Goal: Task Accomplishment & Management: Use online tool/utility

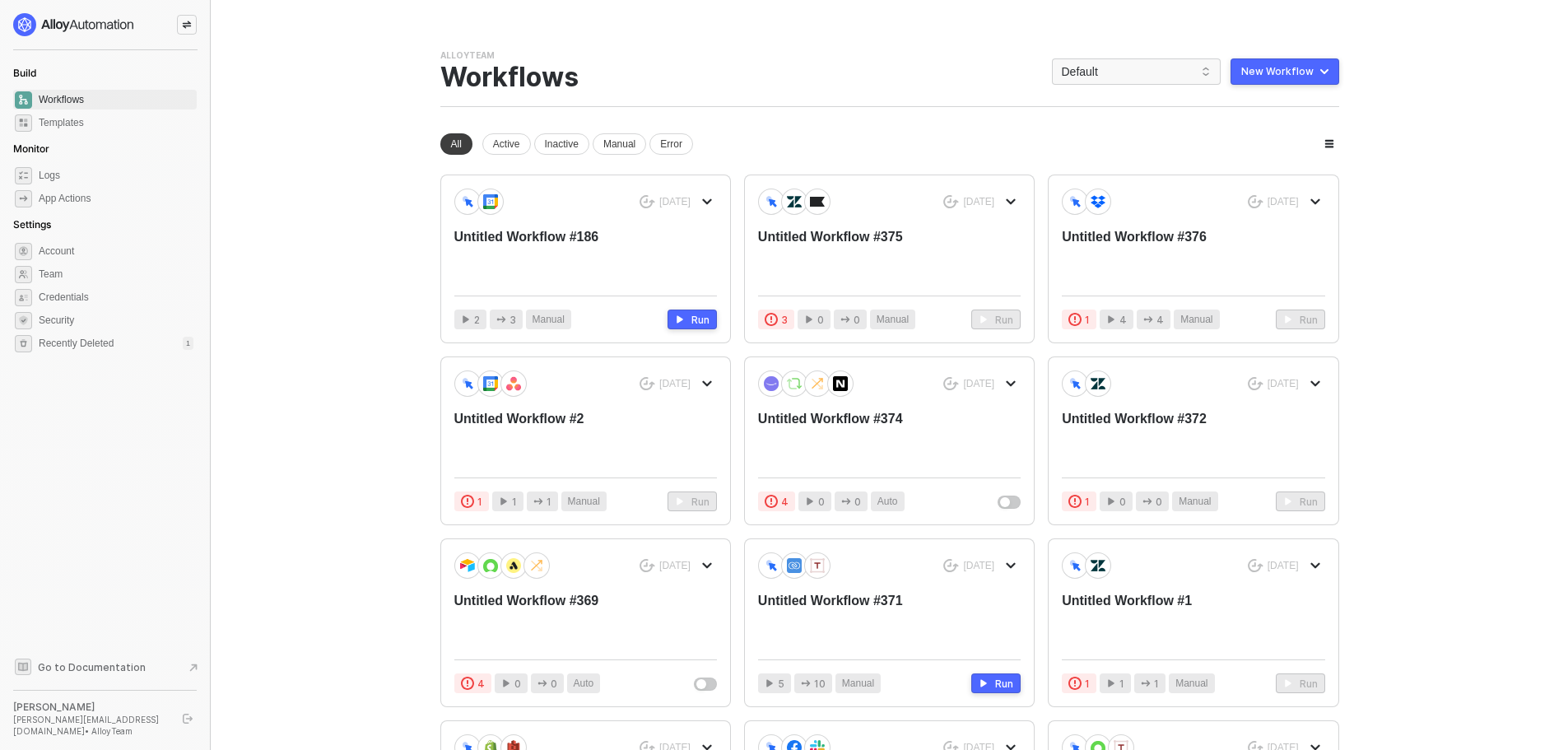
click at [1304, 83] on button "New Workflow" at bounding box center [1284, 71] width 108 height 26
click at [1274, 134] on div "Start From Scratch" at bounding box center [1239, 136] width 83 height 16
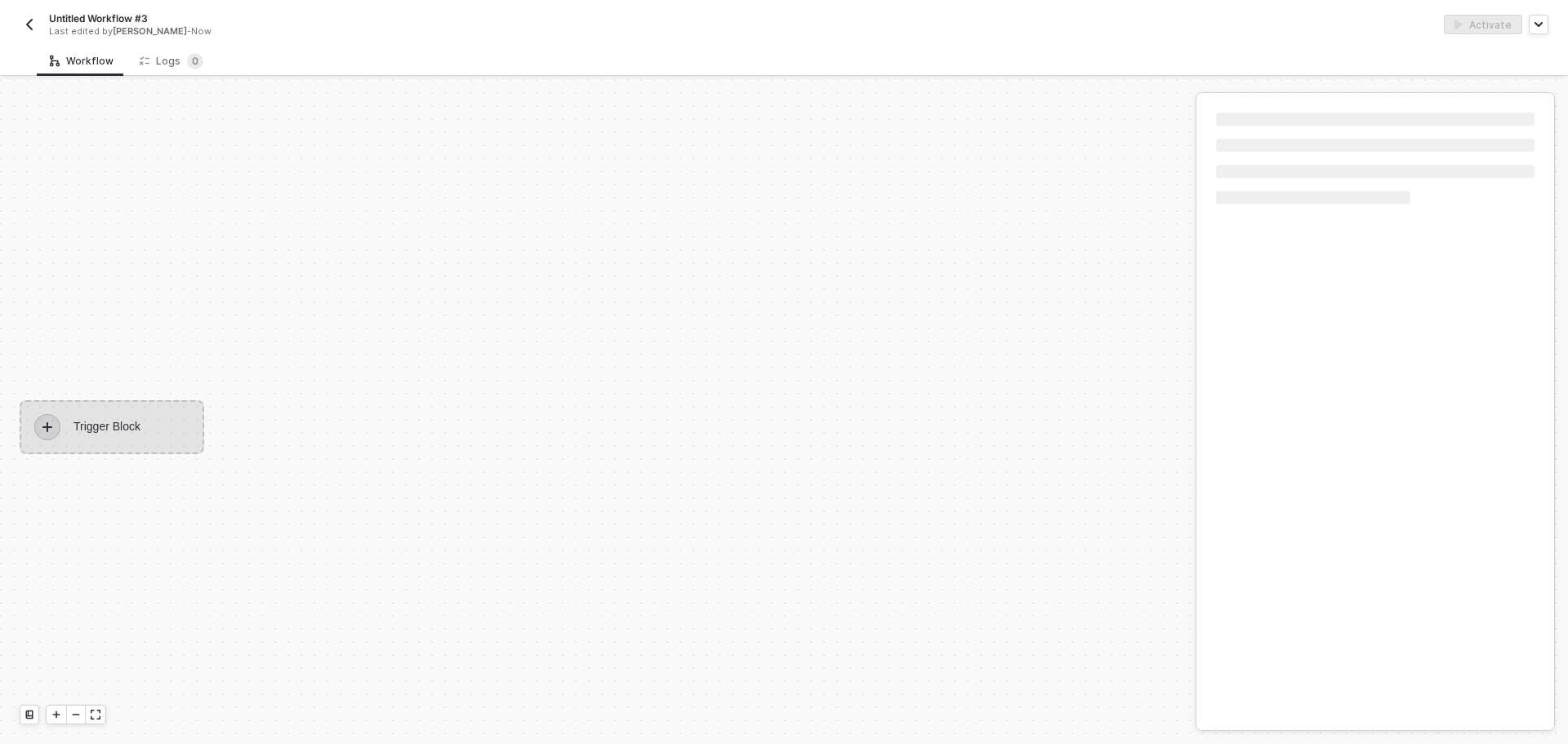
scroll to position [30, 0]
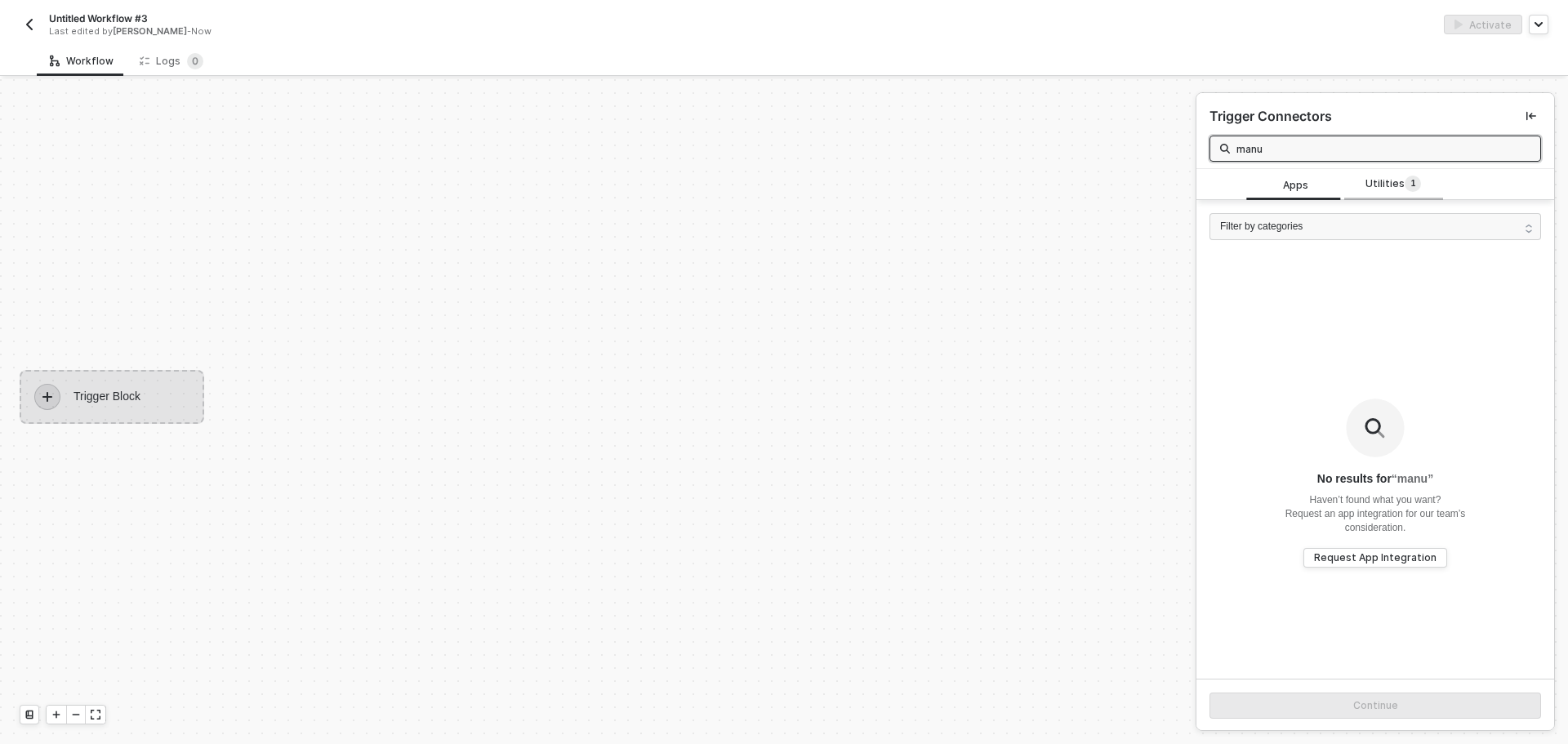
type input "manu"
click at [1376, 196] on div "Utilities 1" at bounding box center [1393, 185] width 98 height 31
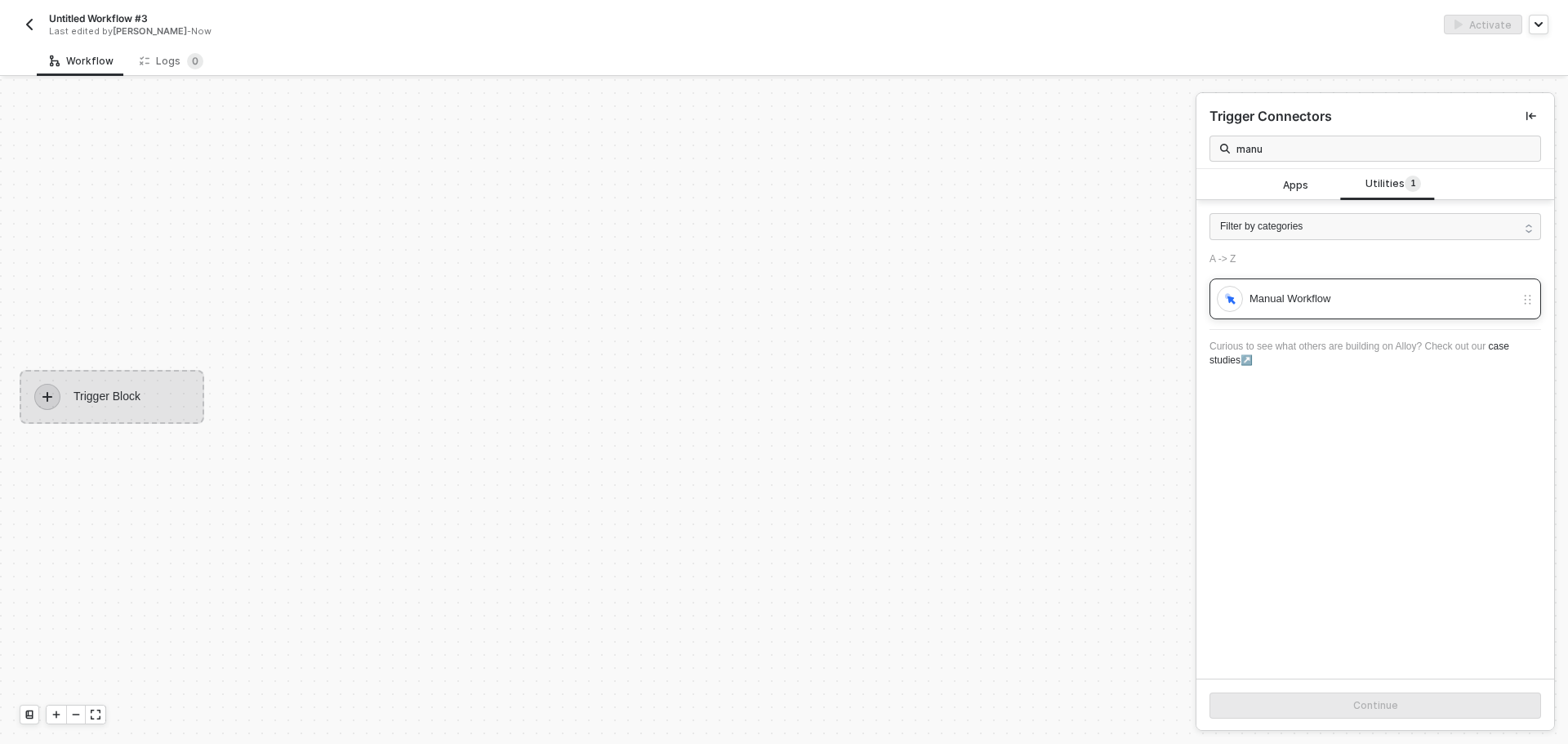
click at [1331, 287] on div "Manual Workflow" at bounding box center [1366, 299] width 298 height 26
click at [1292, 715] on button "Continue" at bounding box center [1376, 705] width 331 height 26
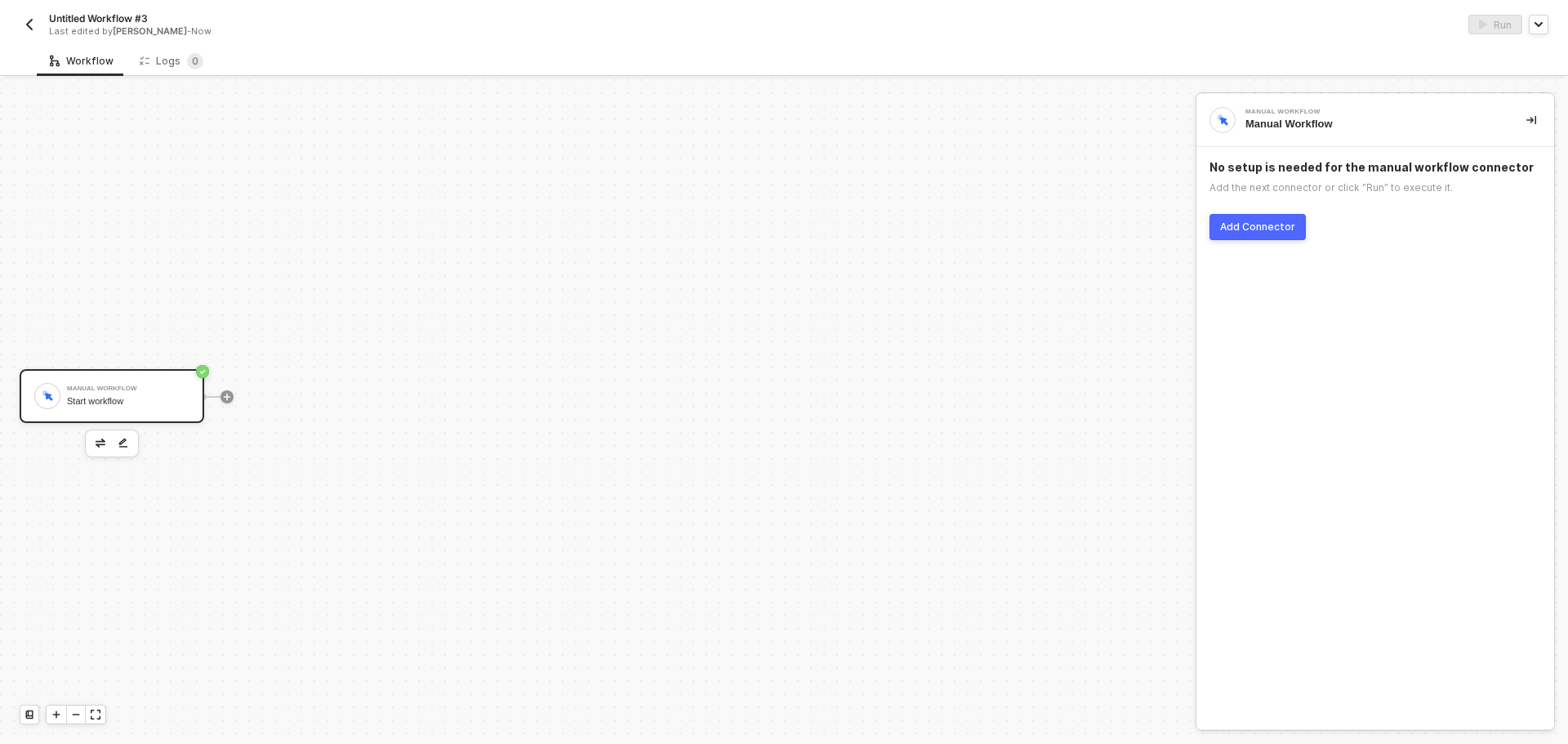
click at [1259, 234] on button "Add Connector" at bounding box center [1258, 227] width 97 height 26
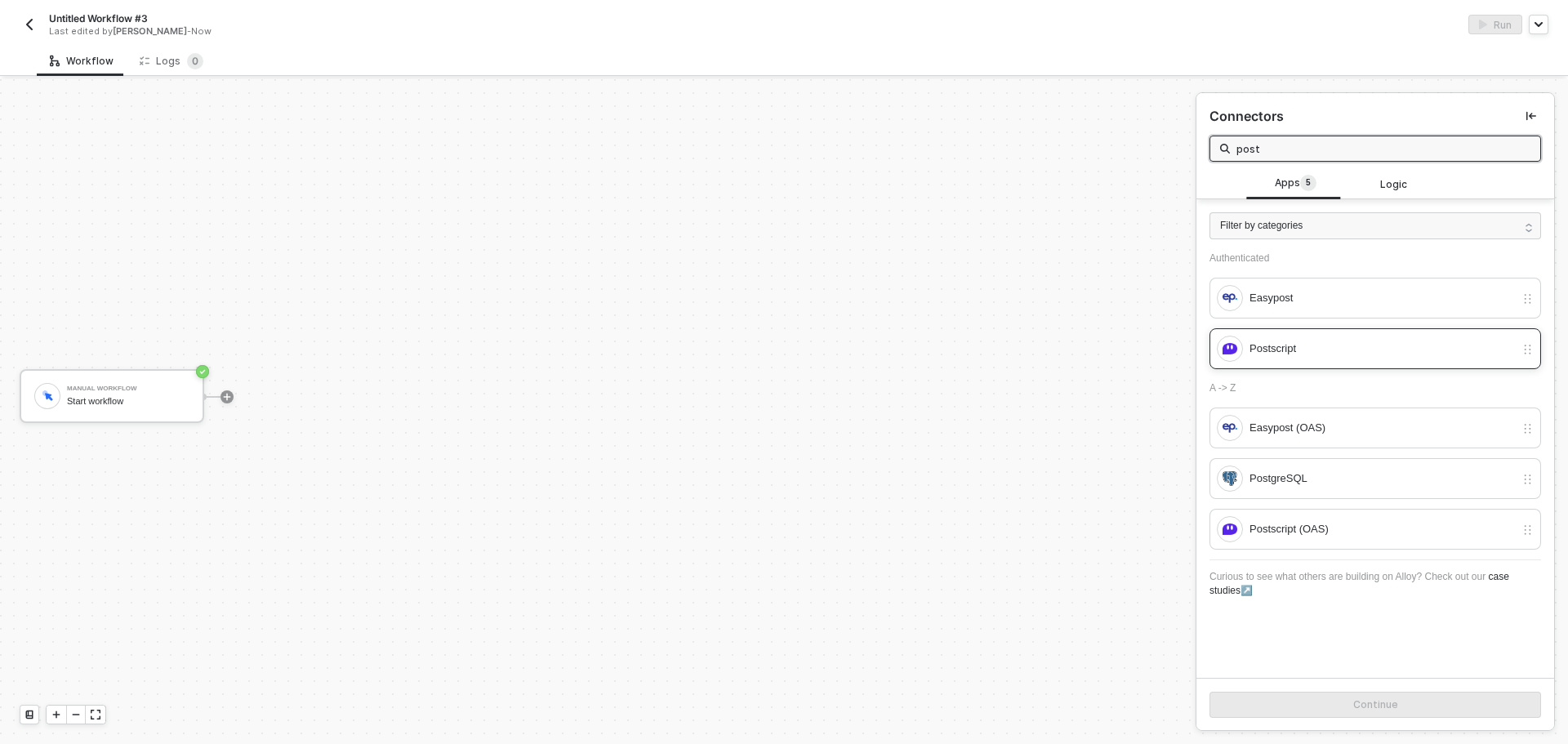
type input "post"
click at [1376, 354] on div "Postscript" at bounding box center [1382, 349] width 265 height 18
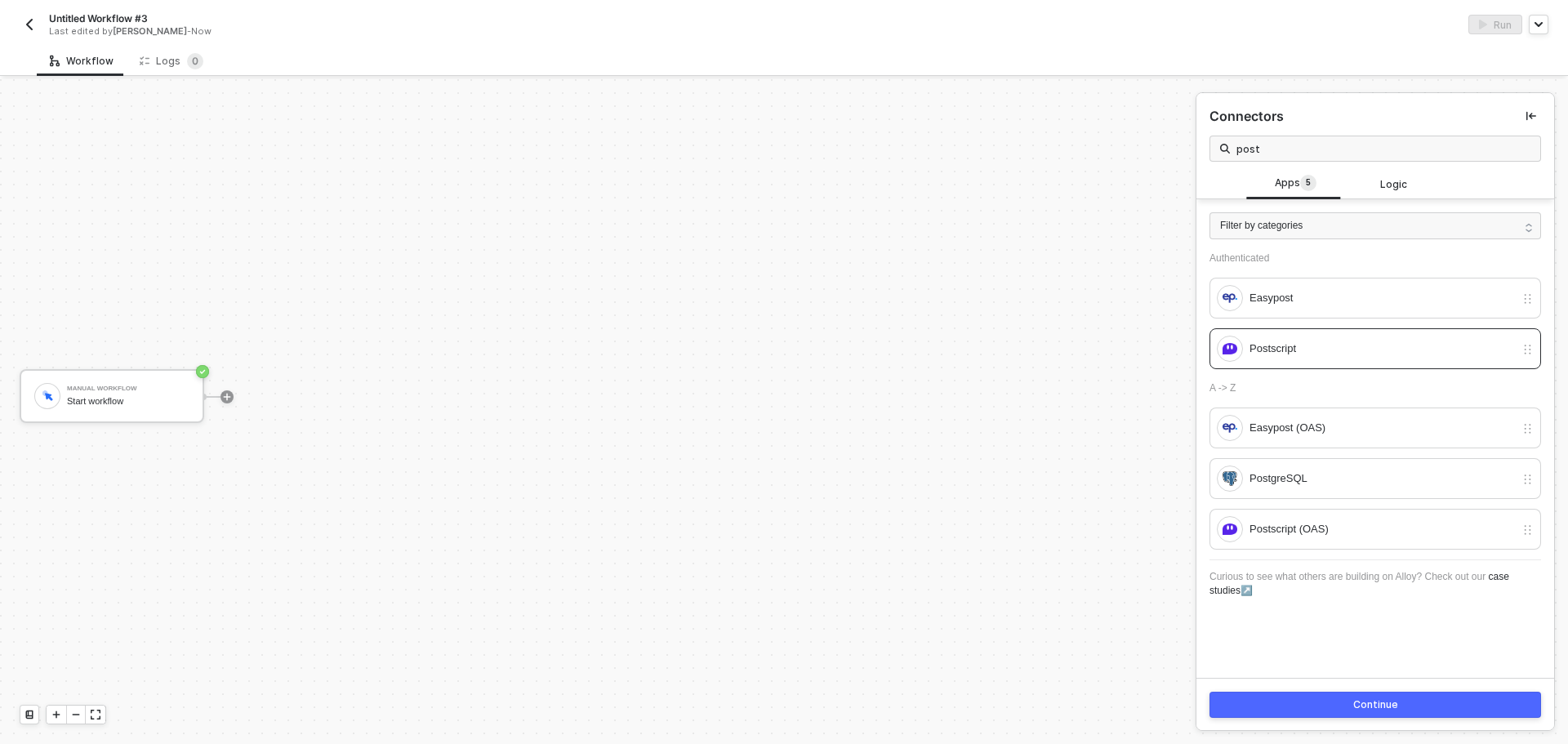
click at [1311, 704] on button "Continue" at bounding box center [1376, 704] width 331 height 26
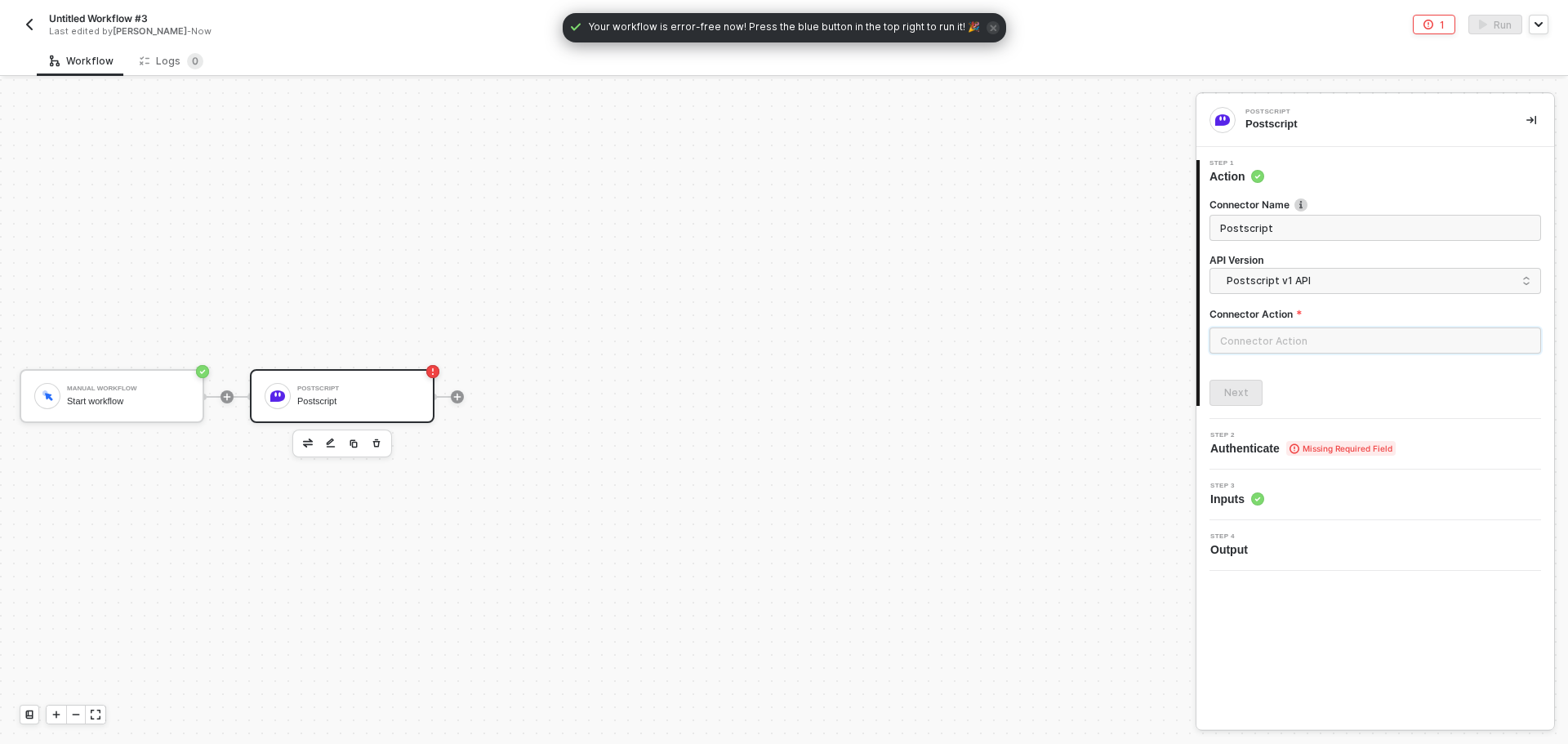
click at [1313, 336] on input "text" at bounding box center [1376, 340] width 331 height 26
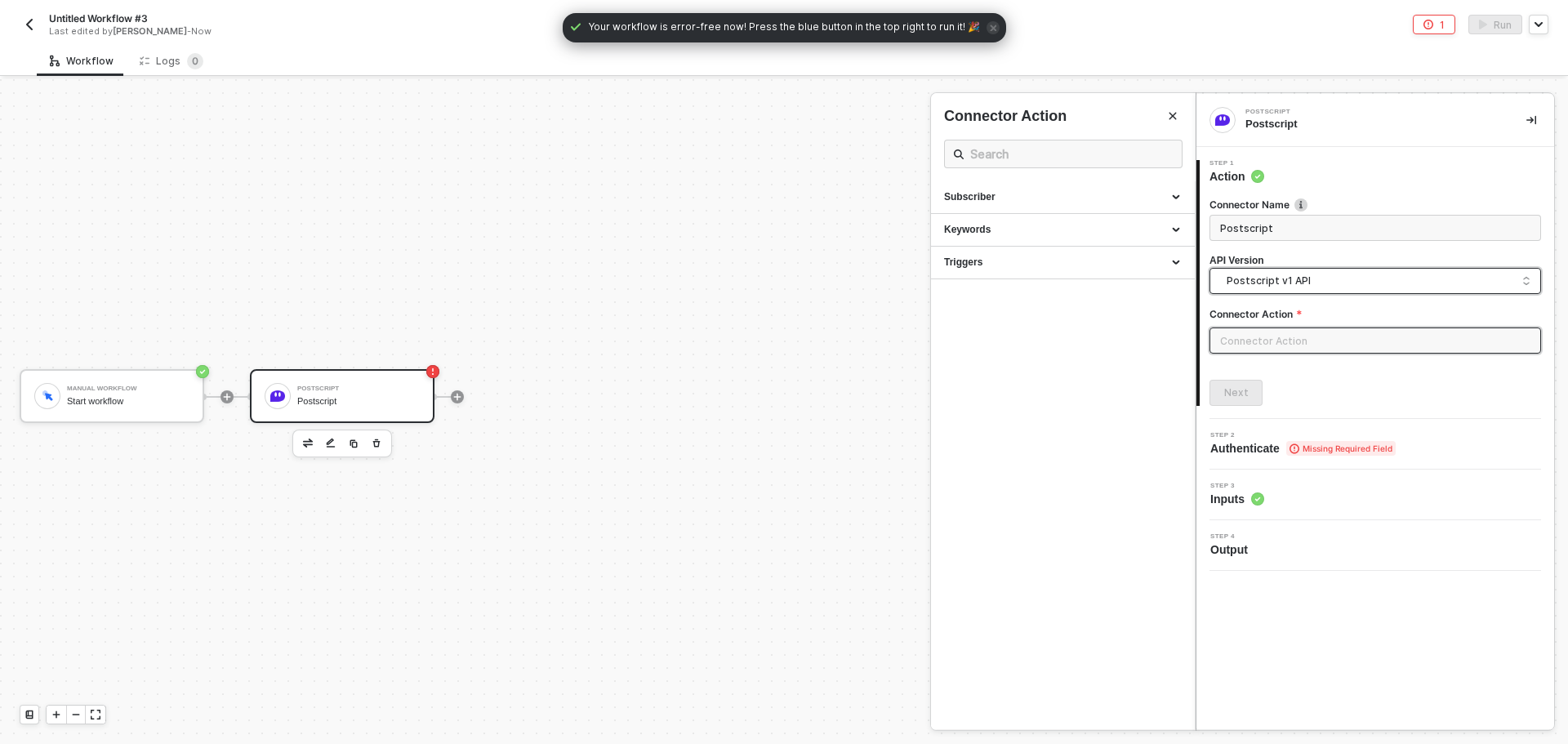
click at [1285, 275] on span "Postscript v1 API" at bounding box center [1378, 281] width 304 height 18
click at [1289, 315] on div "Postscript v1 API" at bounding box center [1376, 317] width 304 height 16
click at [1285, 349] on input "text" at bounding box center [1376, 340] width 331 height 26
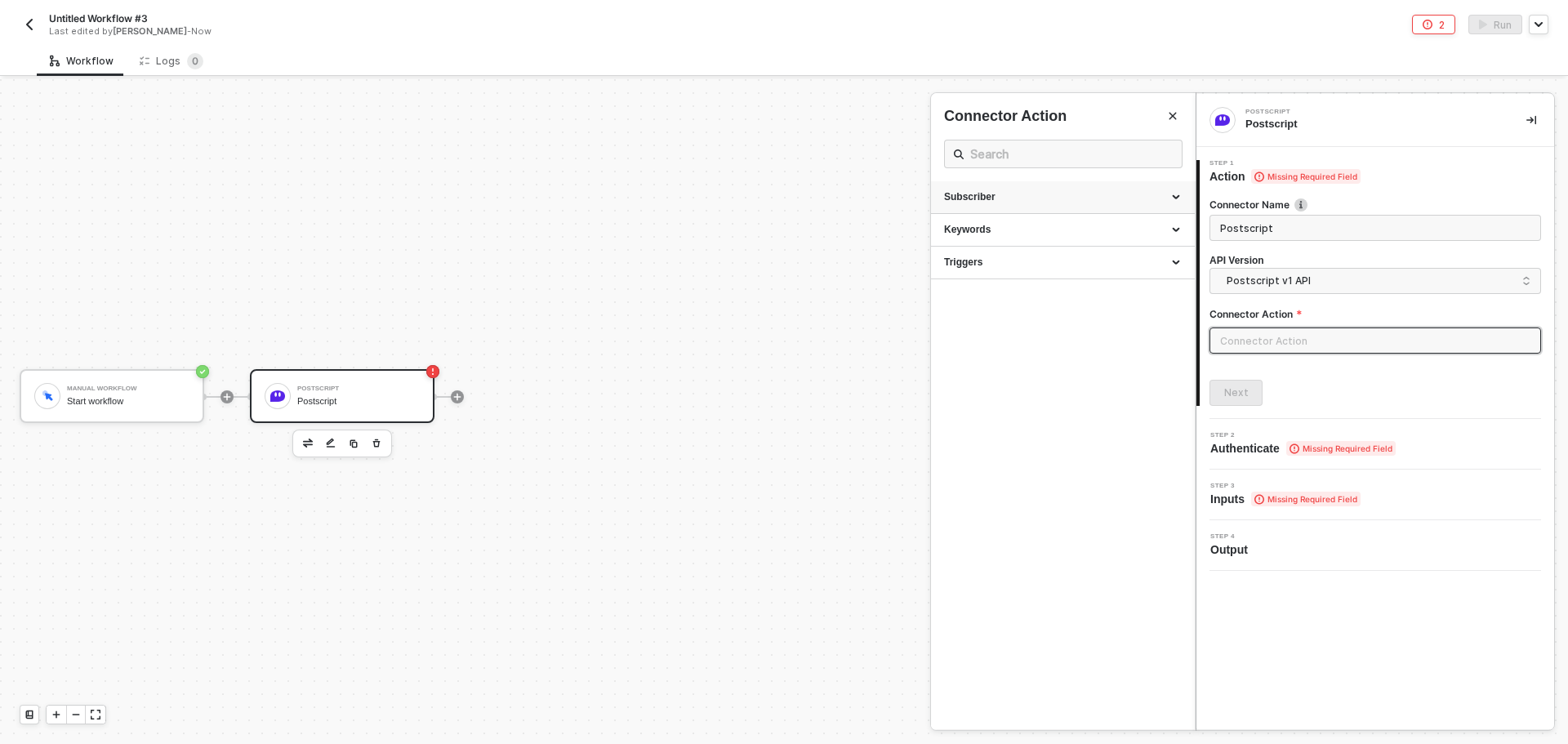
click at [1046, 200] on div "Subscriber" at bounding box center [1063, 197] width 237 height 14
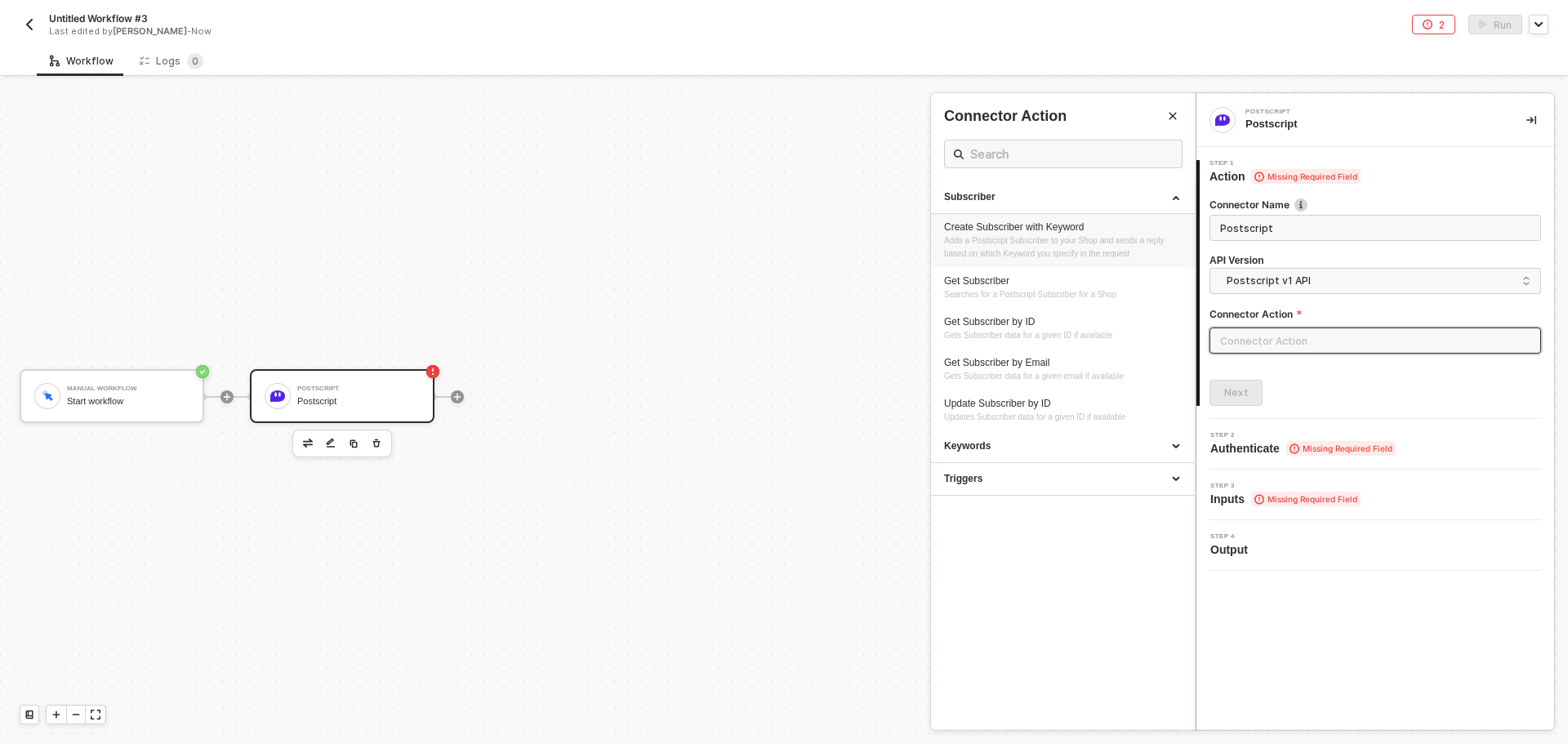
click at [1043, 233] on div "Create Subscriber with Keyword" at bounding box center [1063, 227] width 237 height 14
type input "Subscriber - Create Subscriber with Keyword"
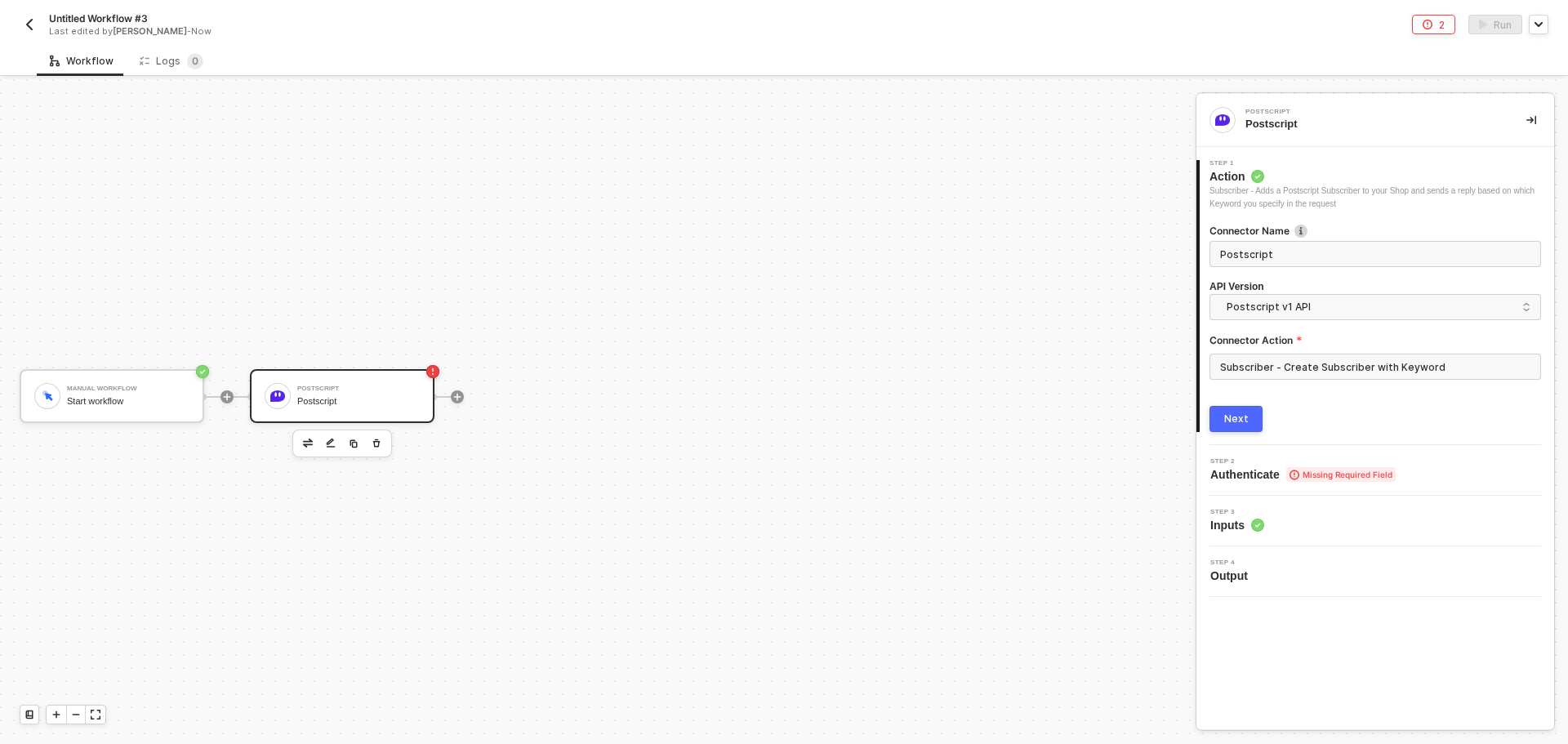
click at [1229, 403] on div "Connector Name Postscript API Version Postscript v1 API postscriptV1 postscript…" at bounding box center [1376, 321] width 331 height 222
click at [1237, 411] on button "Next" at bounding box center [1237, 418] width 53 height 26
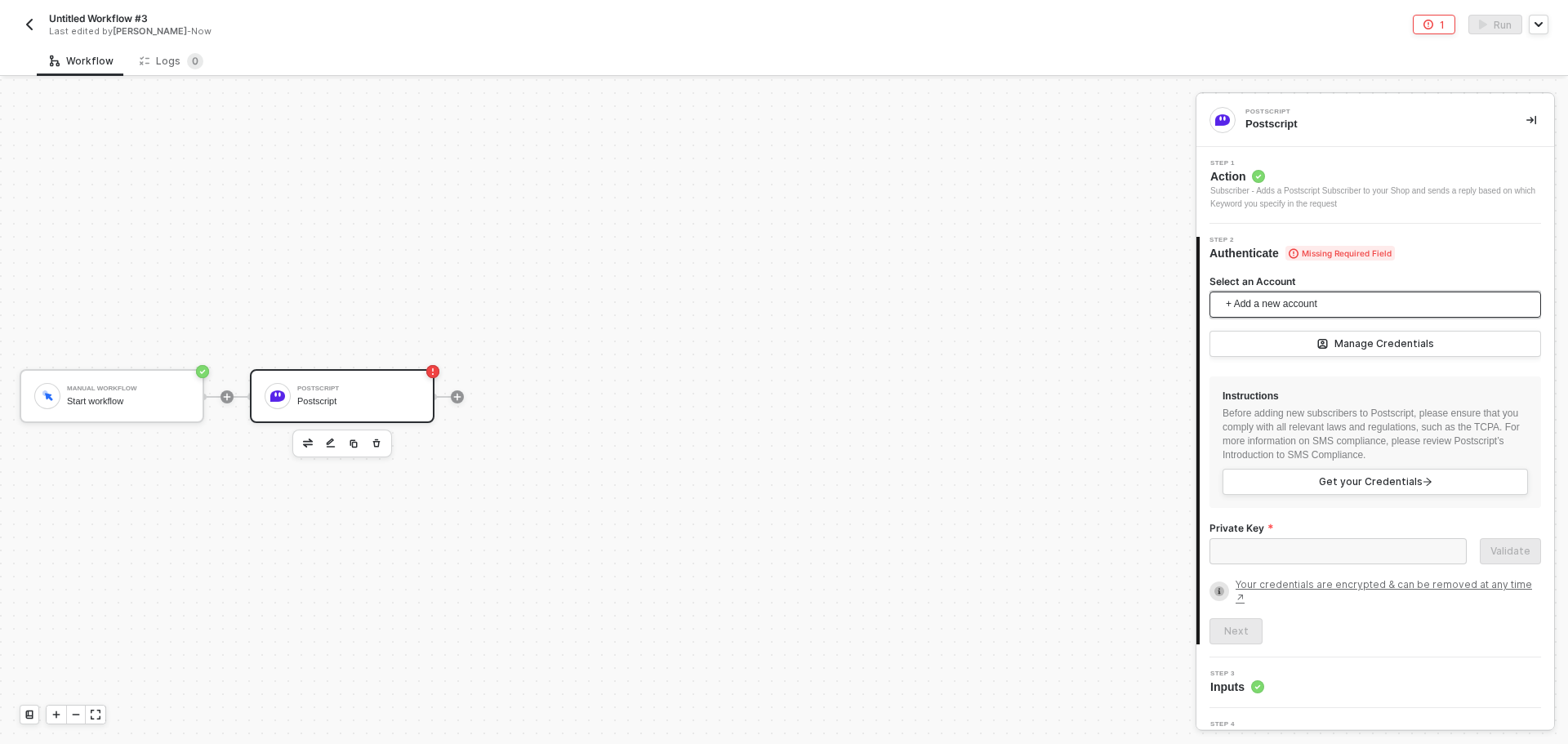
click at [1299, 307] on span "+ Add a new account" at bounding box center [1378, 304] width 306 height 26
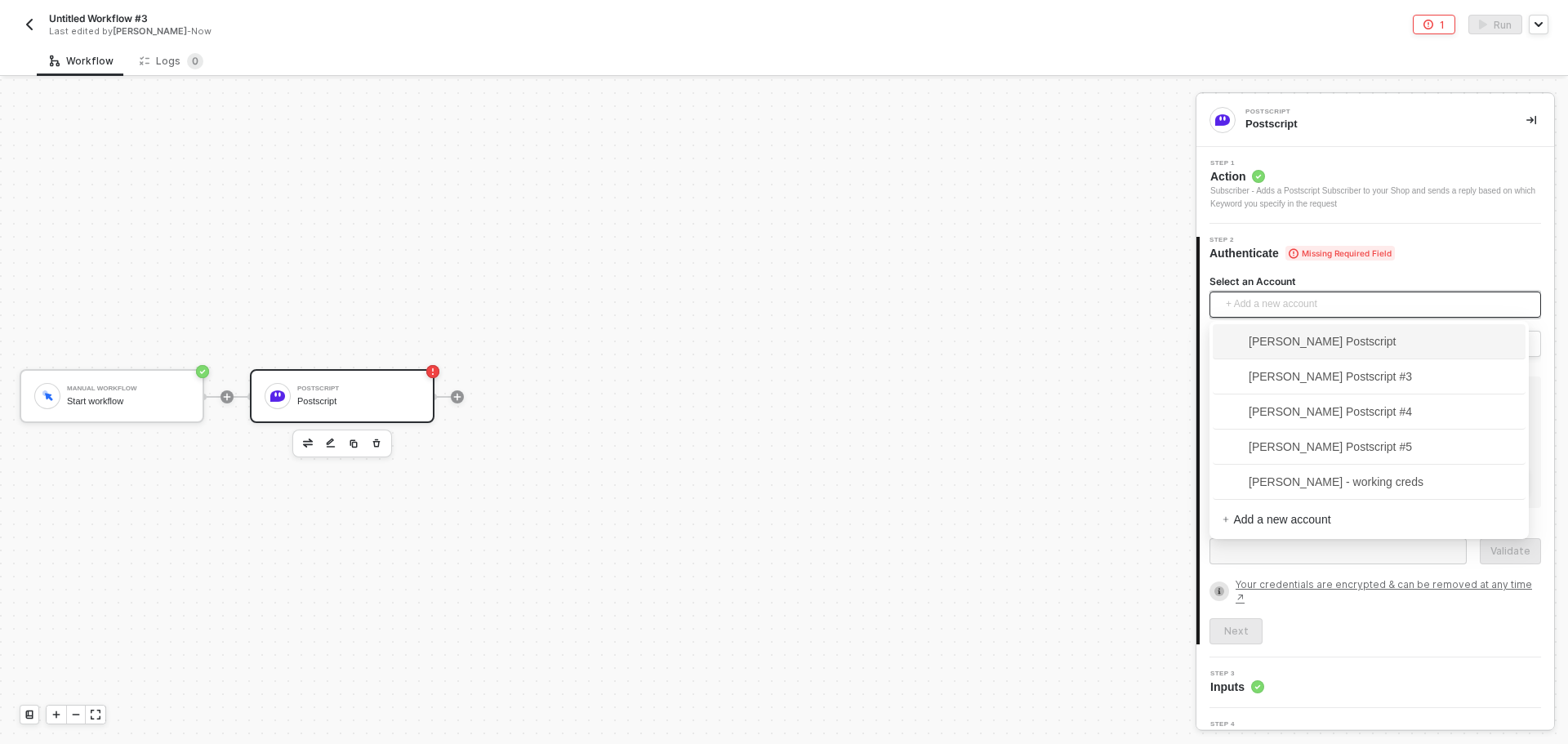
click at [1309, 338] on span "Gregg Mojica's Postscript" at bounding box center [1309, 341] width 174 height 18
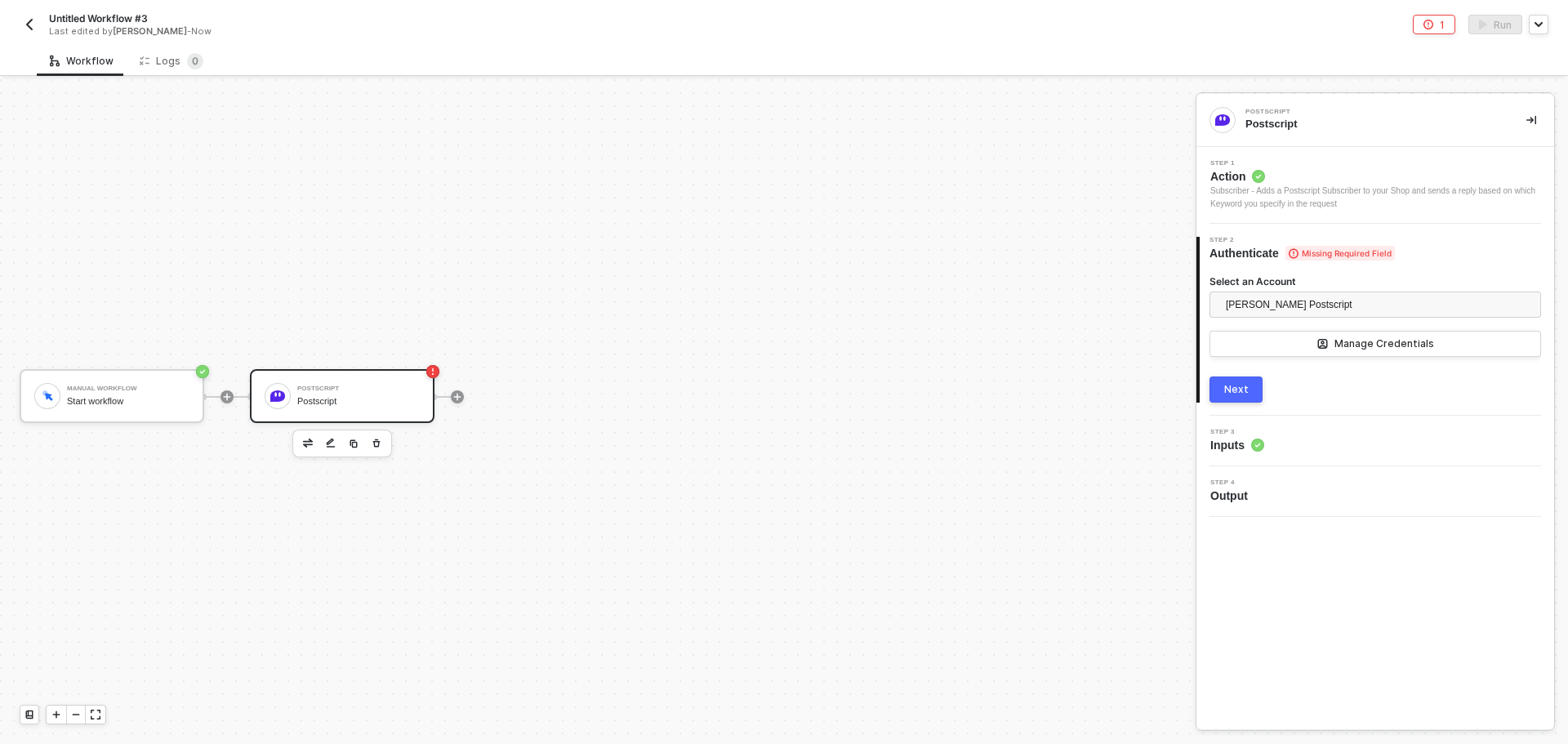
click at [1300, 200] on div "Subscriber - Adds a Postscript Subscriber to your Shop and sends a reply based …" at bounding box center [1375, 198] width 330 height 26
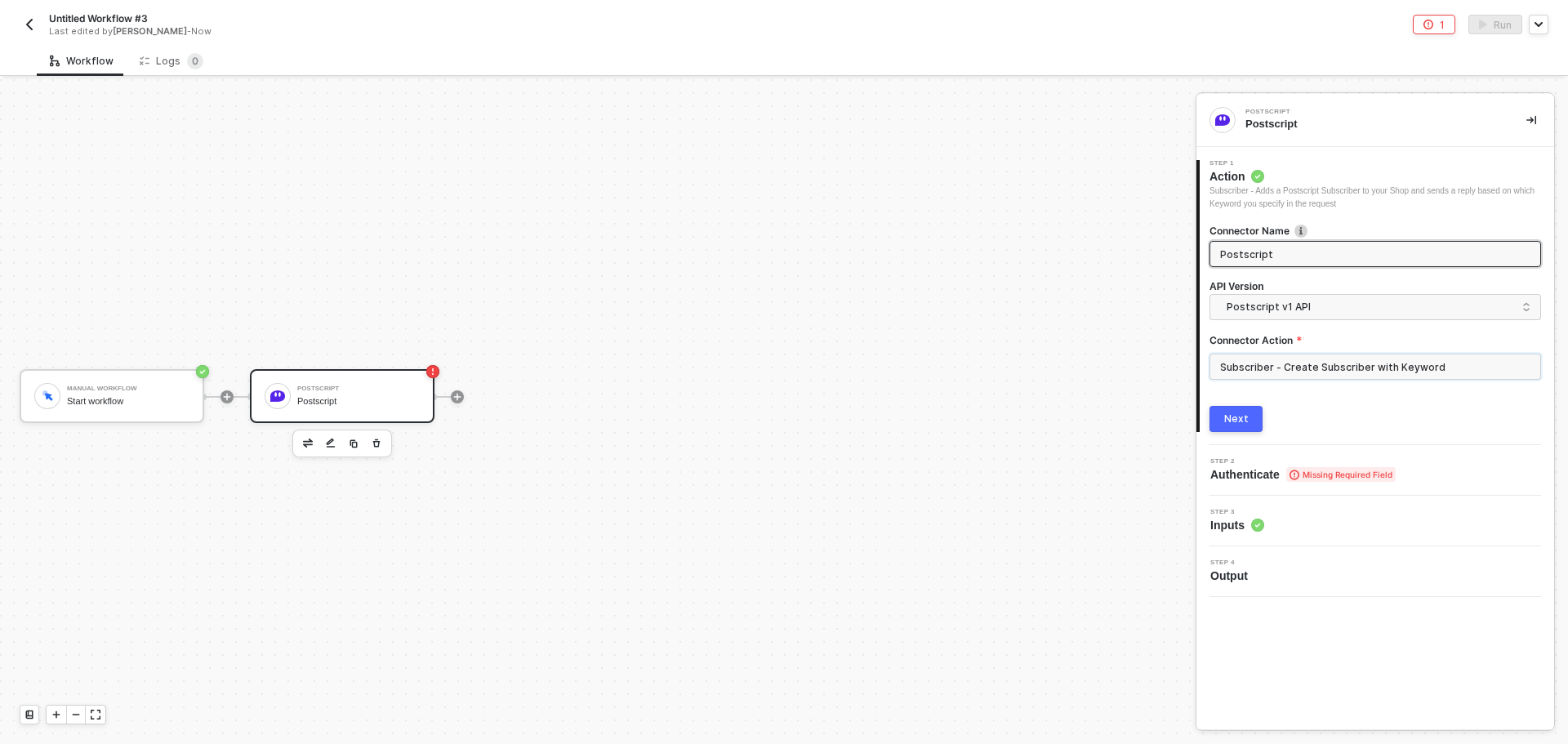
click at [1316, 353] on input "Subscriber - Create Subscriber with Keyword" at bounding box center [1376, 366] width 331 height 26
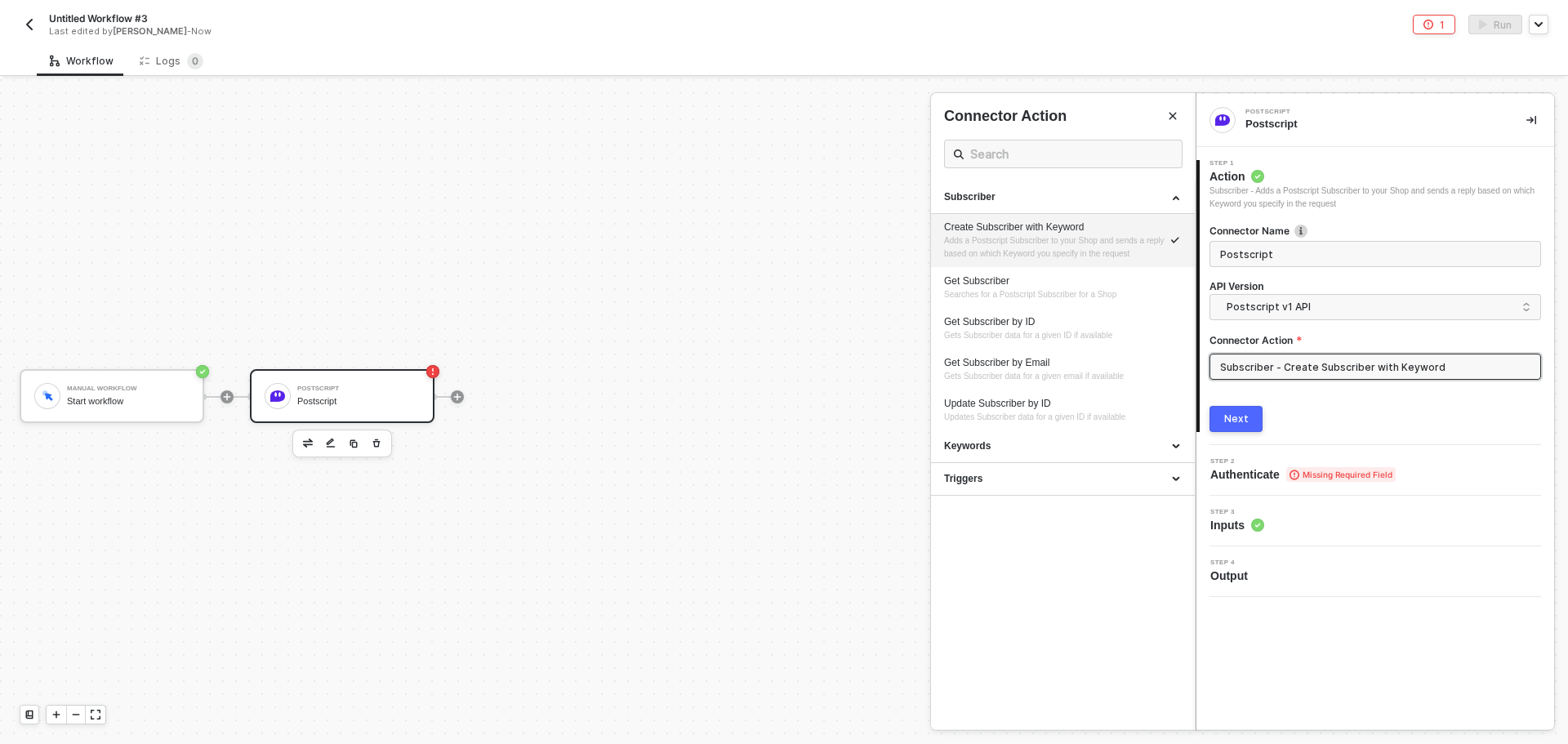
click at [1330, 231] on label "Connector Name" at bounding box center [1376, 230] width 331 height 14
click at [1332, 300] on span "Postscript v1 API" at bounding box center [1378, 307] width 304 height 18
click at [1302, 372] on div "Postscript v2 API" at bounding box center [1376, 376] width 304 height 16
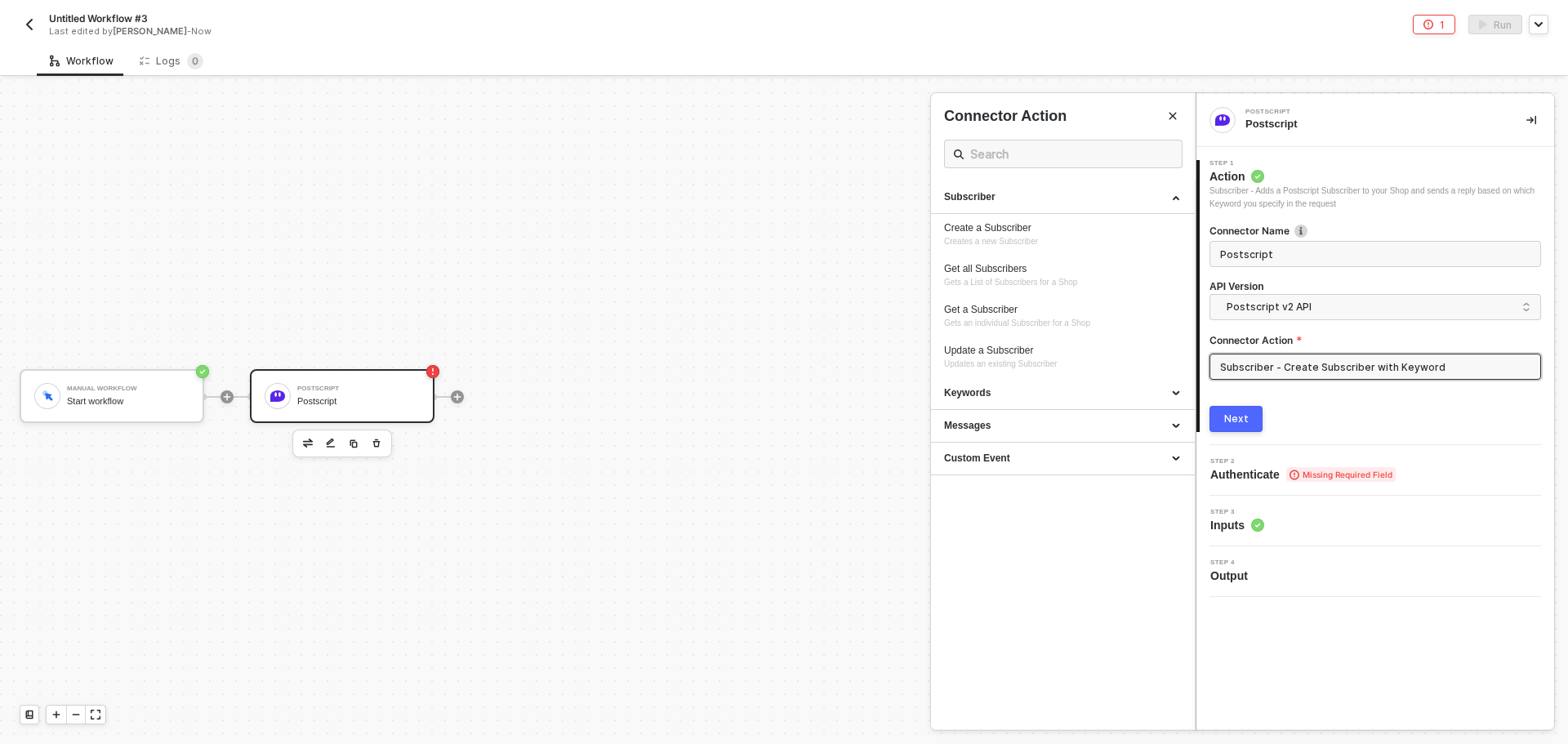
click at [317, 442] on div at bounding box center [784, 411] width 1568 height 665
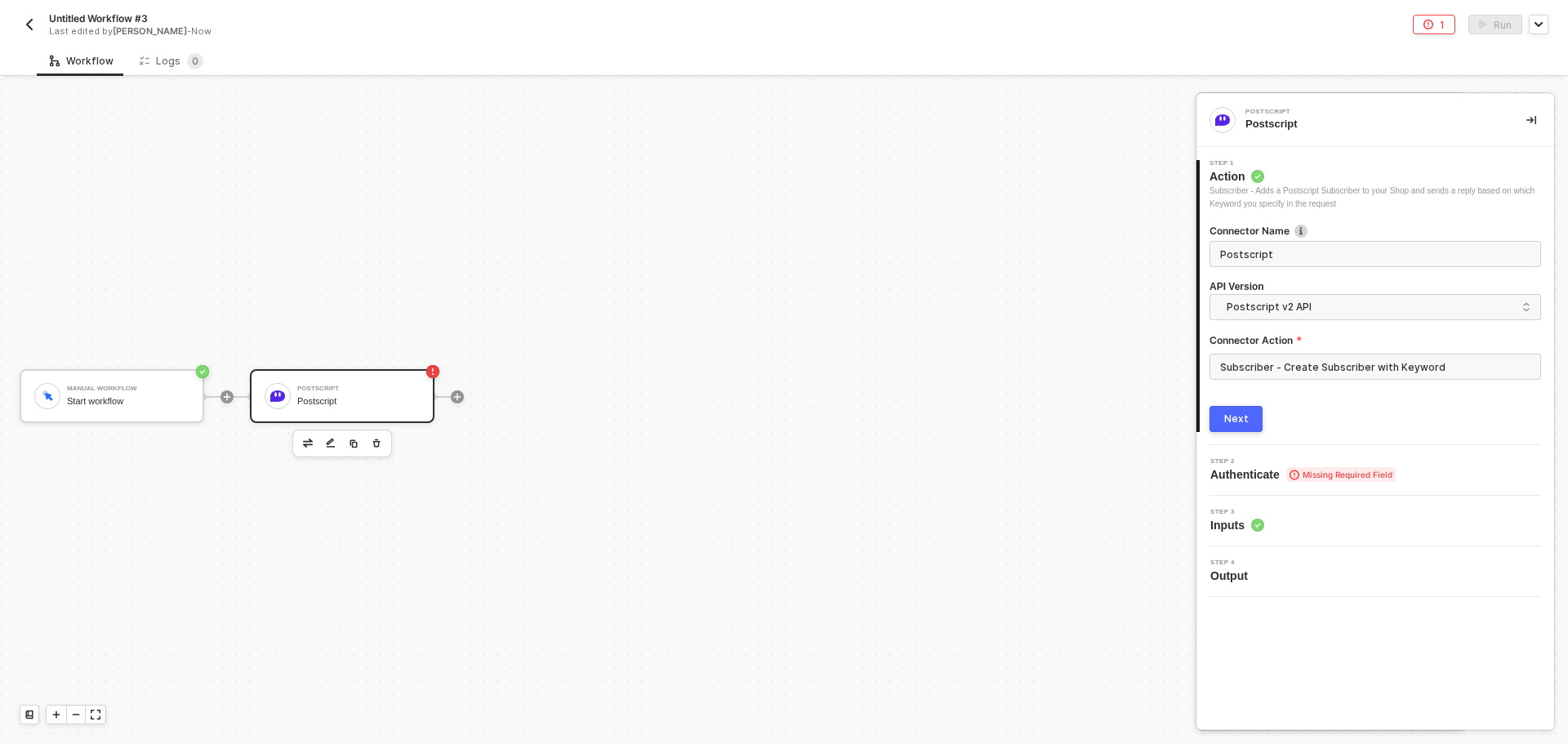
click at [305, 442] on img "button" at bounding box center [307, 442] width 10 height 8
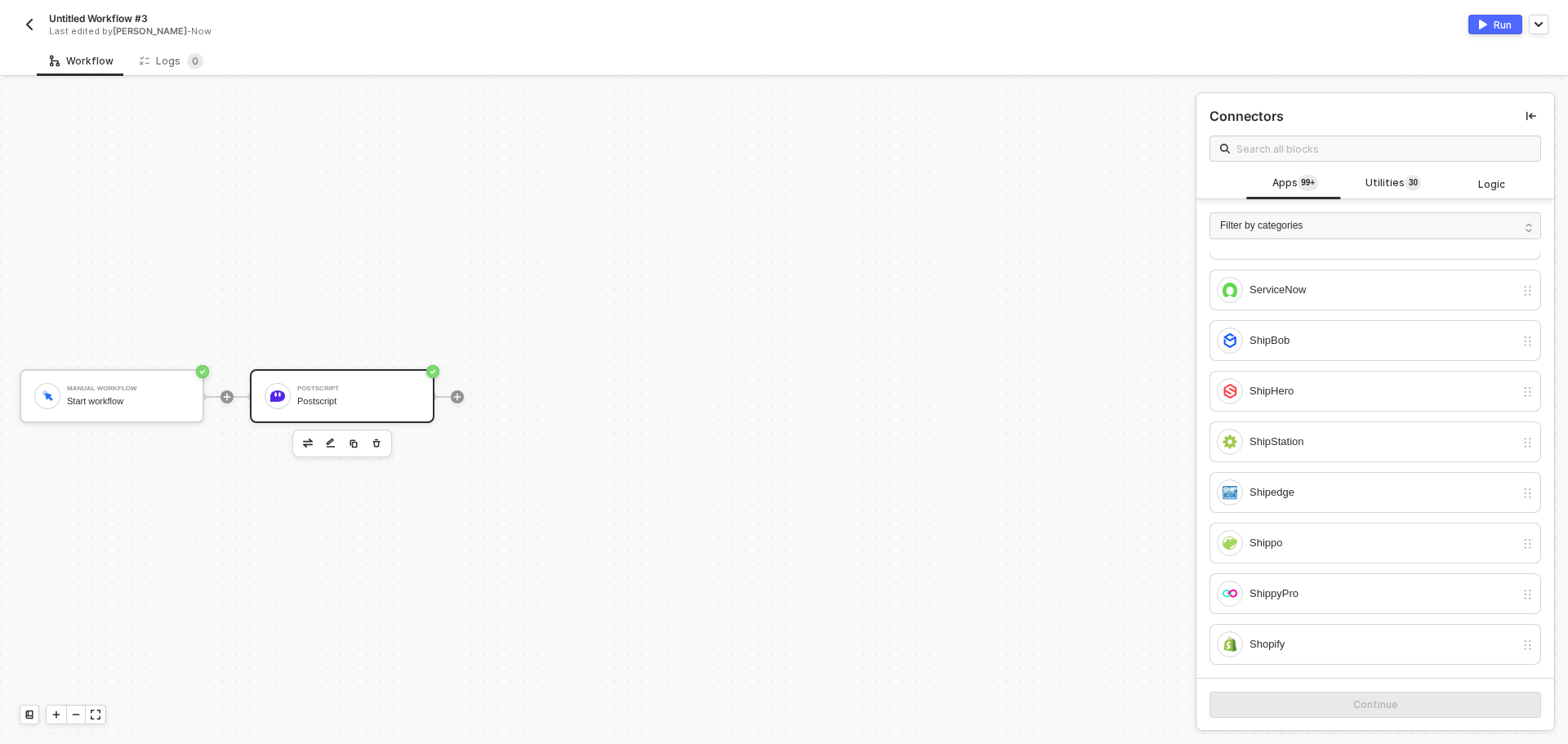
scroll to position [4161, 0]
click at [1345, 532] on div "Shippo" at bounding box center [1382, 541] width 265 height 18
click at [1345, 691] on div "Continue" at bounding box center [1375, 704] width 358 height 53
click at [1354, 703] on div "Continue" at bounding box center [1376, 704] width 45 height 13
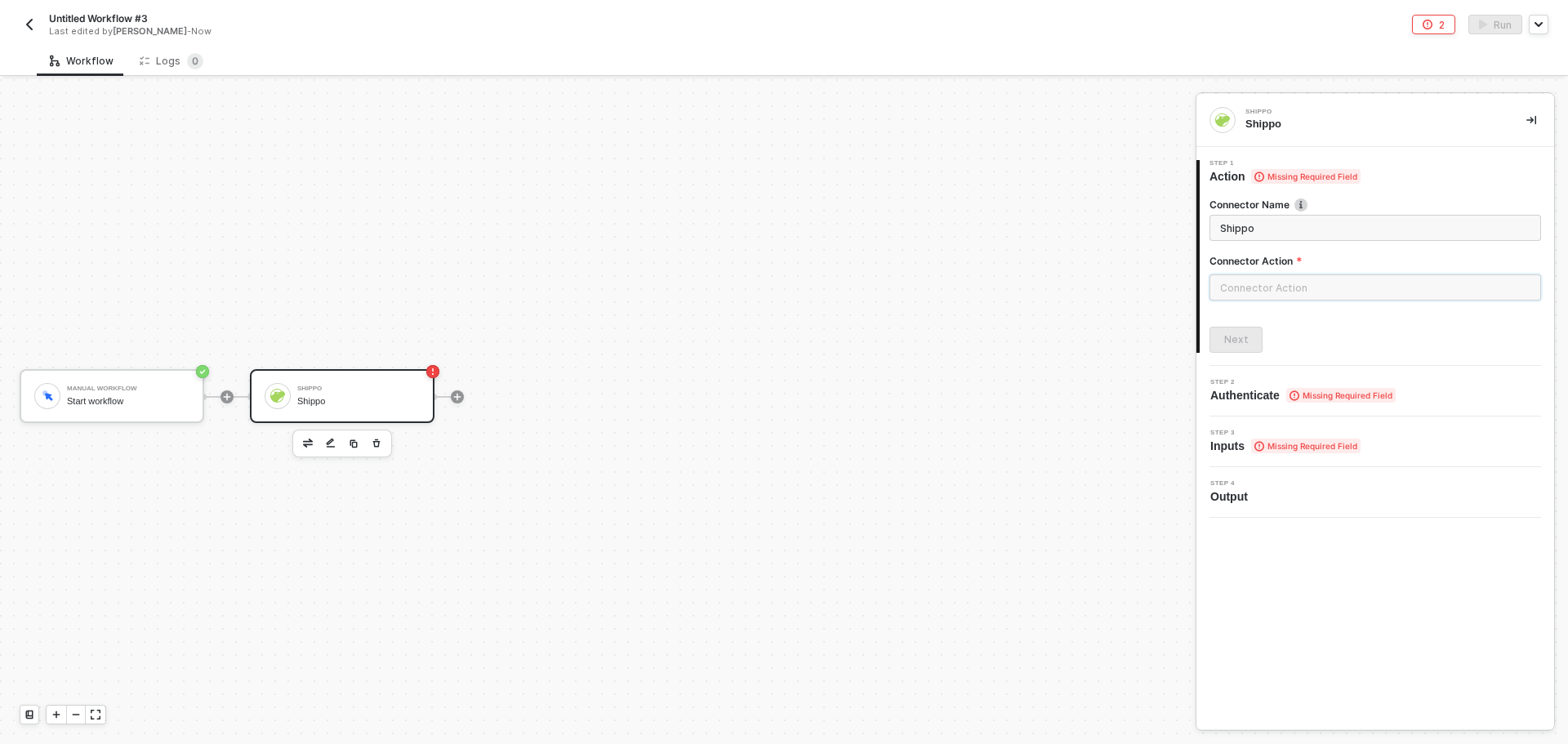
click at [1338, 287] on input "text" at bounding box center [1376, 287] width 331 height 26
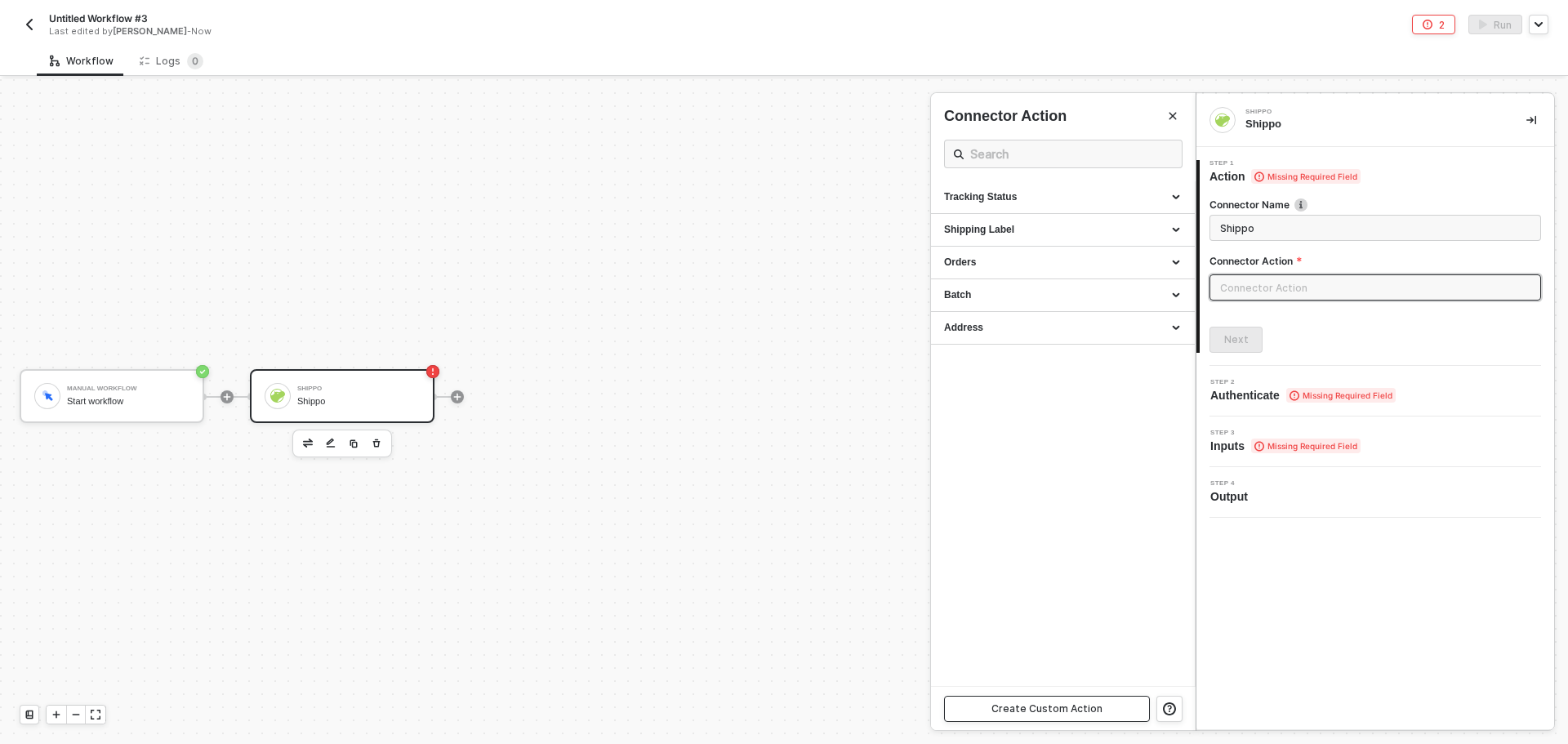
click at [1088, 700] on button "Create Custom Action" at bounding box center [1047, 708] width 206 height 26
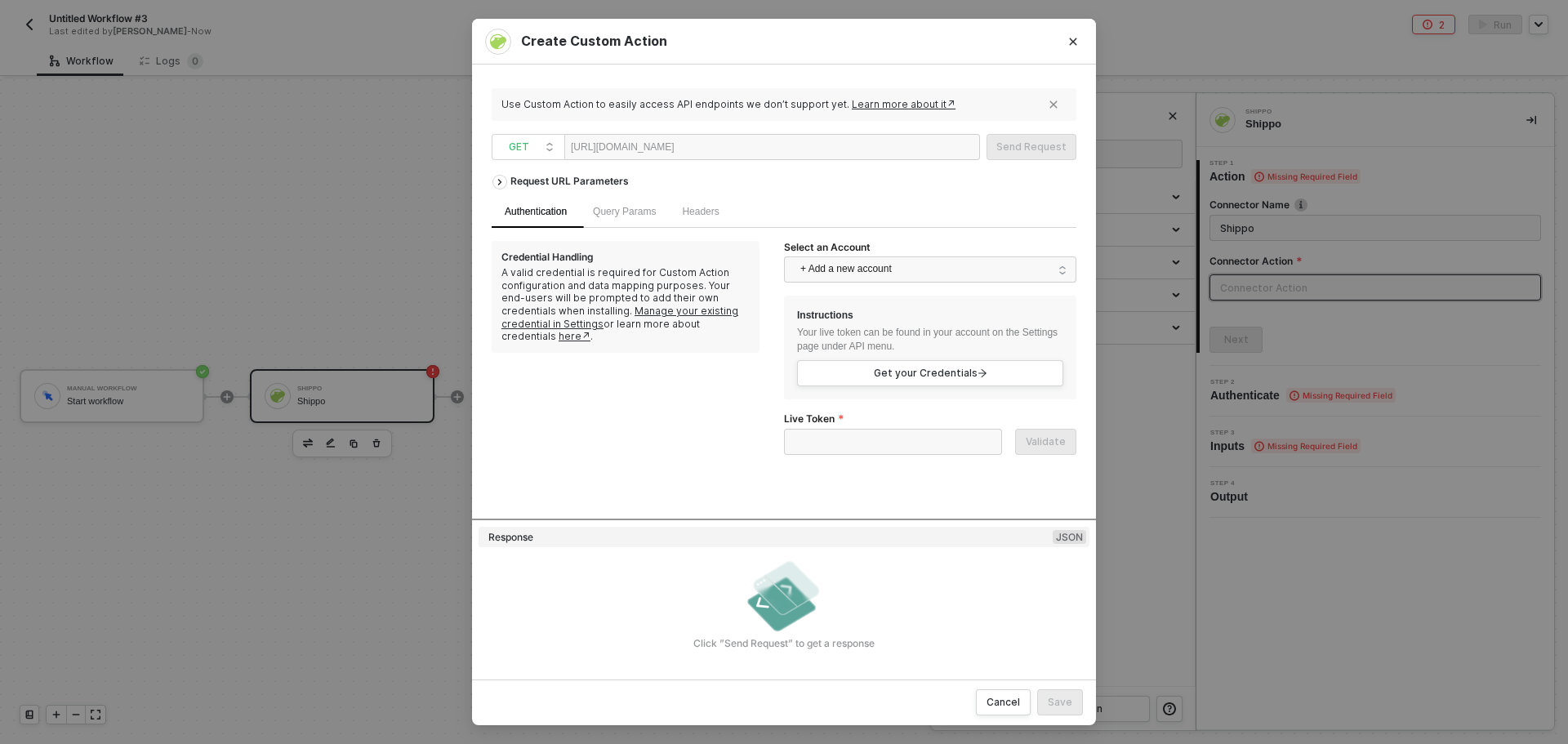
click at [814, 147] on div "https://api.goshippo.com" at bounding box center [772, 147] width 416 height 26
click at [1071, 40] on icon "Close" at bounding box center [1073, 41] width 10 height 10
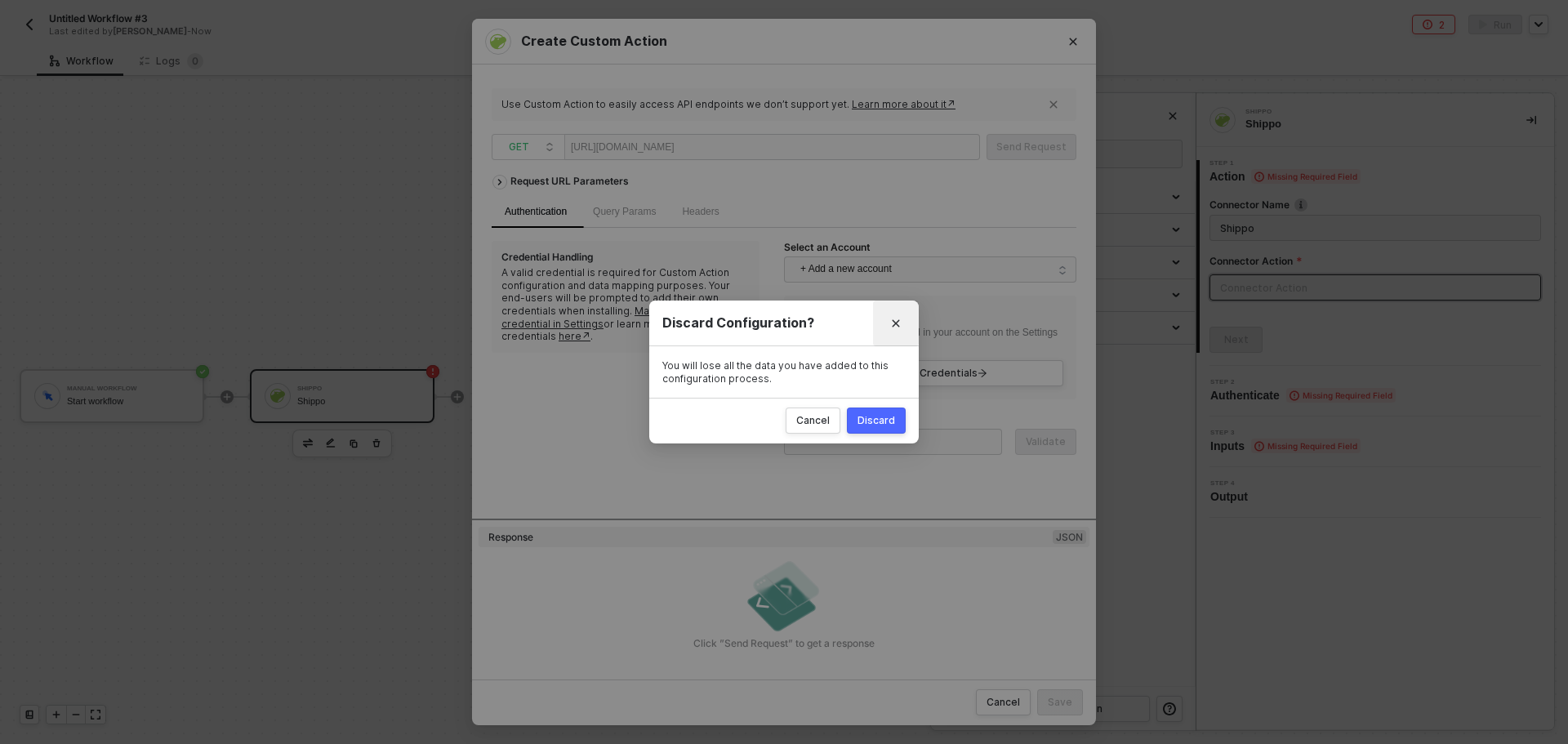
click at [884, 338] on button "Close" at bounding box center [896, 324] width 46 height 46
click at [891, 329] on div "Discard Configuration? You will lose all the data you have added to this config…" at bounding box center [784, 372] width 1568 height 744
